Goal: Information Seeking & Learning: Learn about a topic

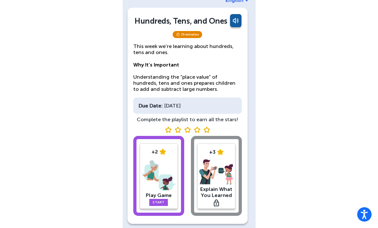
scroll to position [36, 0]
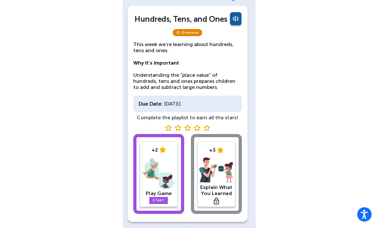
click at [164, 202] on link "Start" at bounding box center [158, 200] width 19 height 7
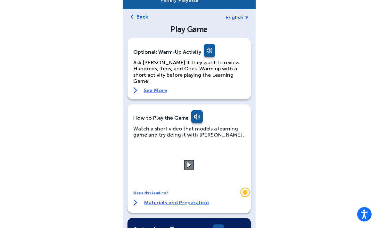
scroll to position [17, 0]
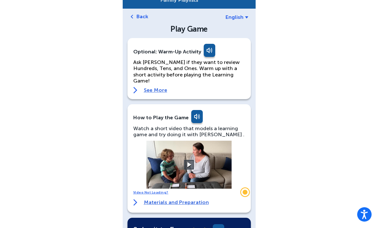
click at [186, 160] on button at bounding box center [189, 165] width 10 height 10
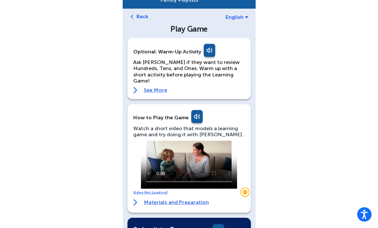
click at [157, 141] on video at bounding box center [189, 165] width 96 height 48
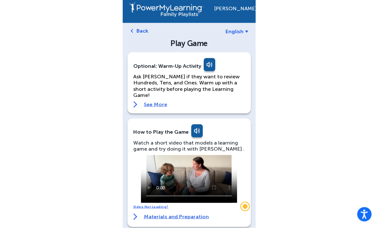
scroll to position [0, 0]
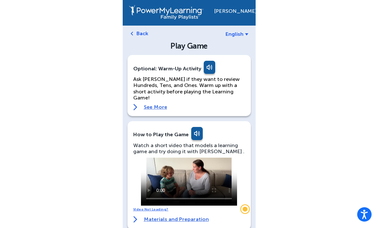
click at [141, 104] on link "See More" at bounding box center [189, 107] width 112 height 6
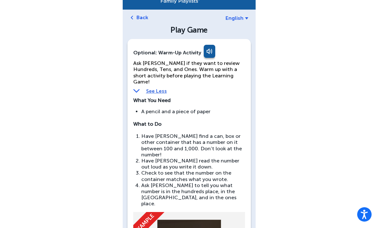
scroll to position [16, 0]
click at [134, 88] on img at bounding box center [136, 91] width 6 height 6
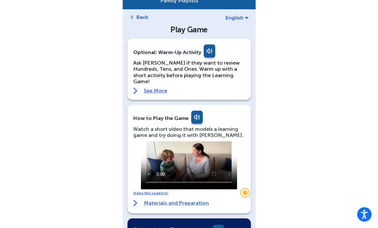
click at [189, 156] on video at bounding box center [189, 165] width 96 height 48
click at [171, 146] on video at bounding box center [189, 165] width 96 height 48
click at [158, 141] on video at bounding box center [189, 165] width 96 height 48
click at [155, 141] on video at bounding box center [189, 165] width 96 height 48
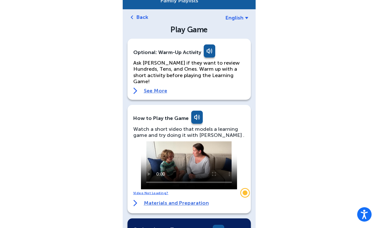
click at [209, 154] on video at bounding box center [189, 165] width 96 height 48
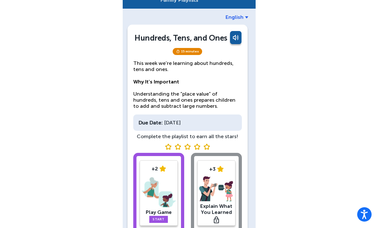
scroll to position [36, 0]
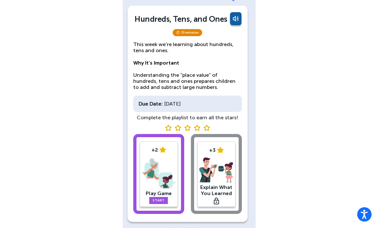
click at [156, 204] on link "Start" at bounding box center [158, 200] width 19 height 7
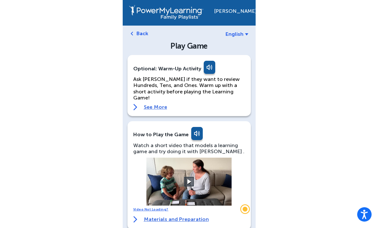
click at [187, 177] on button at bounding box center [189, 182] width 10 height 10
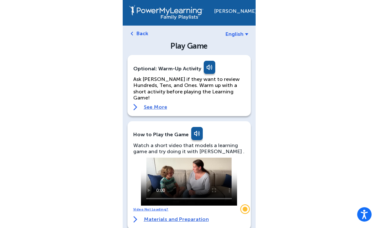
click at [173, 161] on video at bounding box center [189, 182] width 96 height 48
click at [190, 186] on video at bounding box center [189, 182] width 96 height 48
click at [187, 175] on video at bounding box center [189, 182] width 96 height 48
click at [156, 104] on link "See More" at bounding box center [189, 107] width 112 height 6
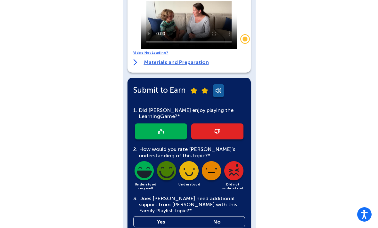
scroll to position [425, 0]
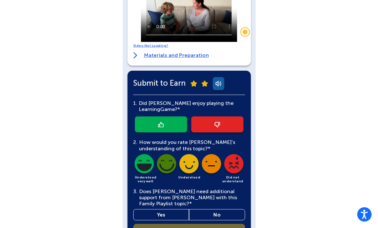
click at [163, 122] on img at bounding box center [161, 124] width 6 height 5
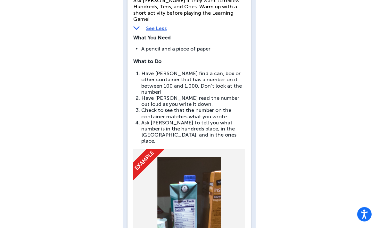
scroll to position [79, 0]
